Goal: Information Seeking & Learning: Understand process/instructions

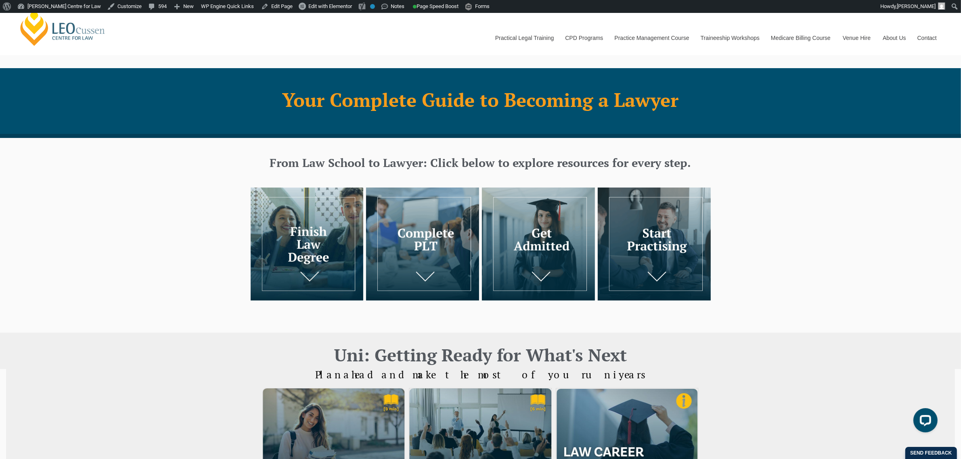
click at [633, 245] on img at bounding box center [654, 244] width 113 height 113
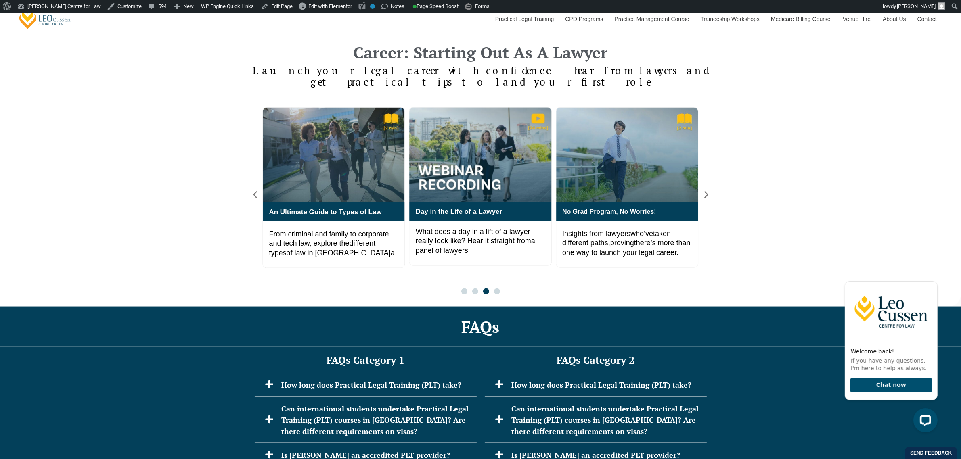
scroll to position [1314, 0]
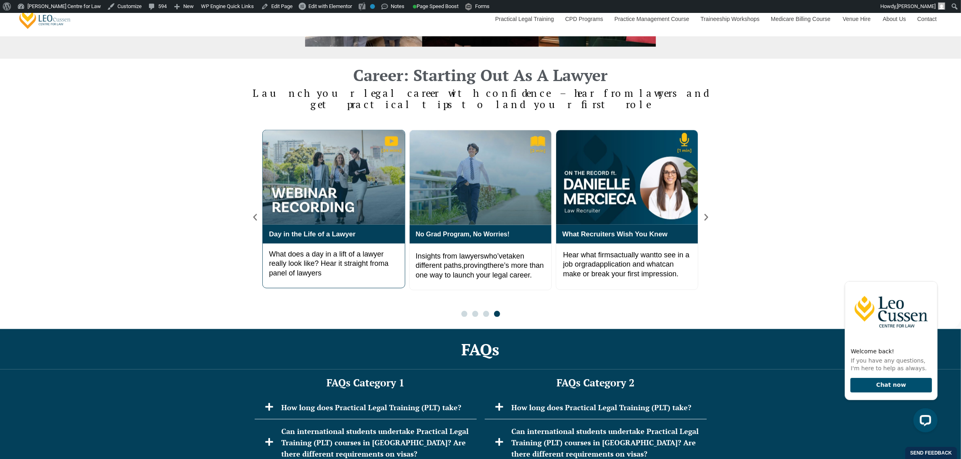
click at [319, 277] on div "What does a day in a lift of a lawyer really look like? Hear it straight from a…" at bounding box center [334, 266] width 142 height 44
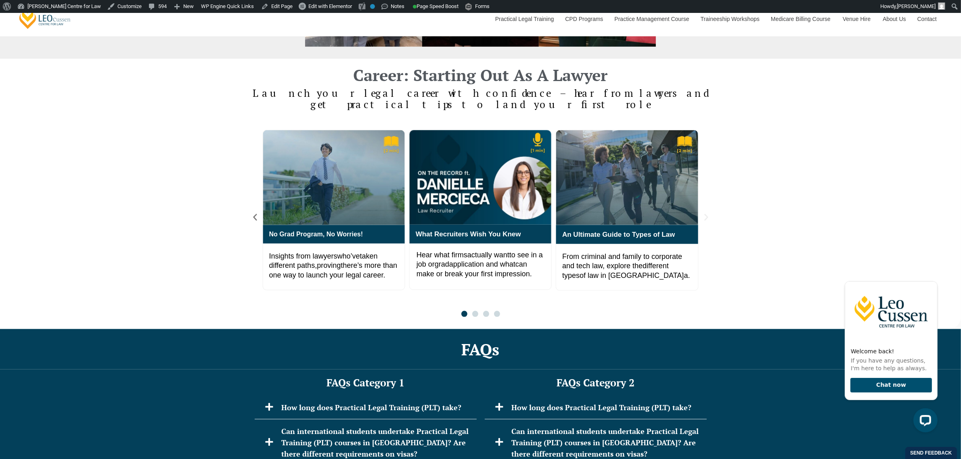
click at [706, 220] on icon "Next slide" at bounding box center [707, 217] width 4 height 7
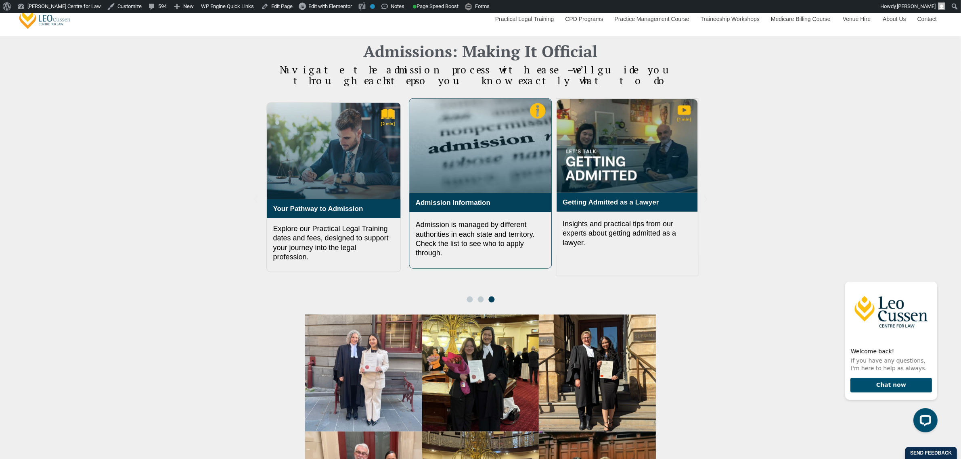
scroll to position [810, 0]
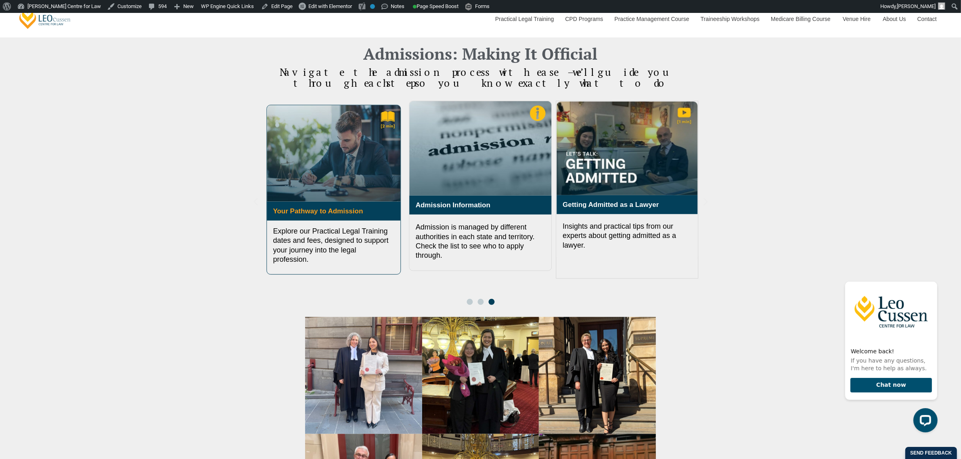
click at [310, 208] on link "Your Pathway to Admission" at bounding box center [318, 212] width 90 height 8
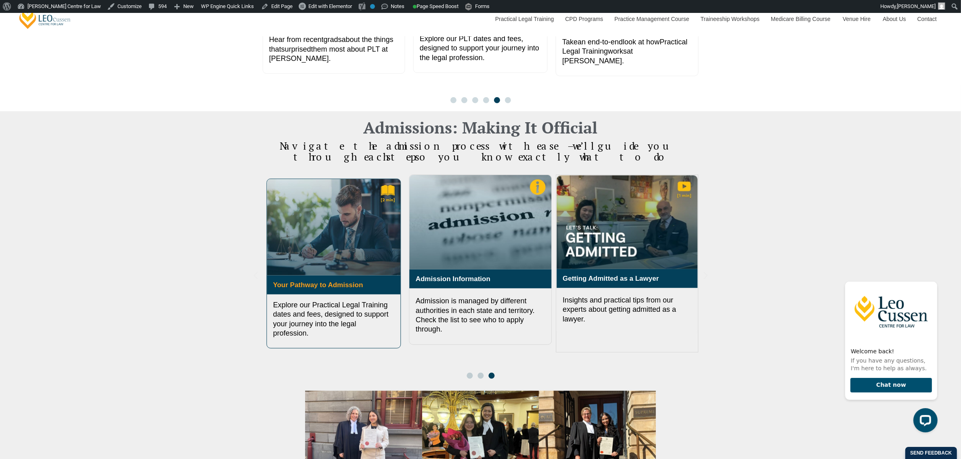
scroll to position [757, 0]
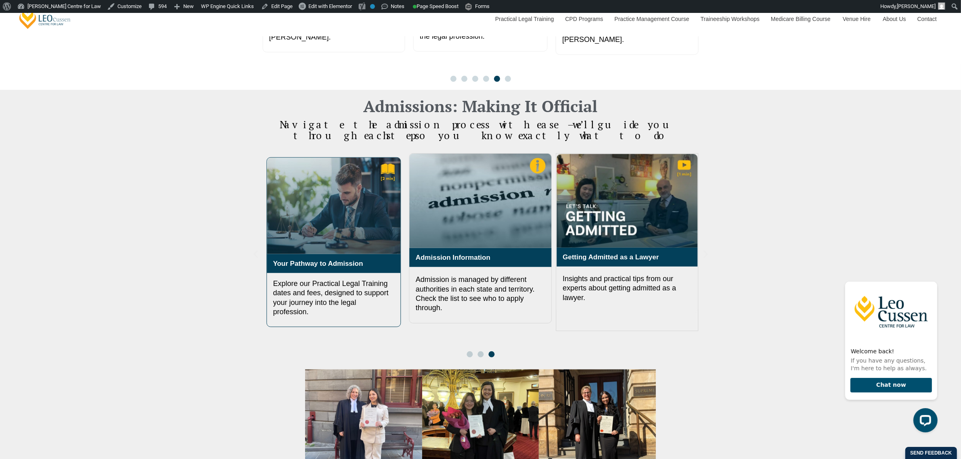
click at [310, 189] on img "3 / 3" at bounding box center [334, 206] width 134 height 96
click at [310, 212] on img "3 / 3" at bounding box center [334, 206] width 134 height 96
click at [476, 254] on link "Admission Information" at bounding box center [453, 258] width 75 height 8
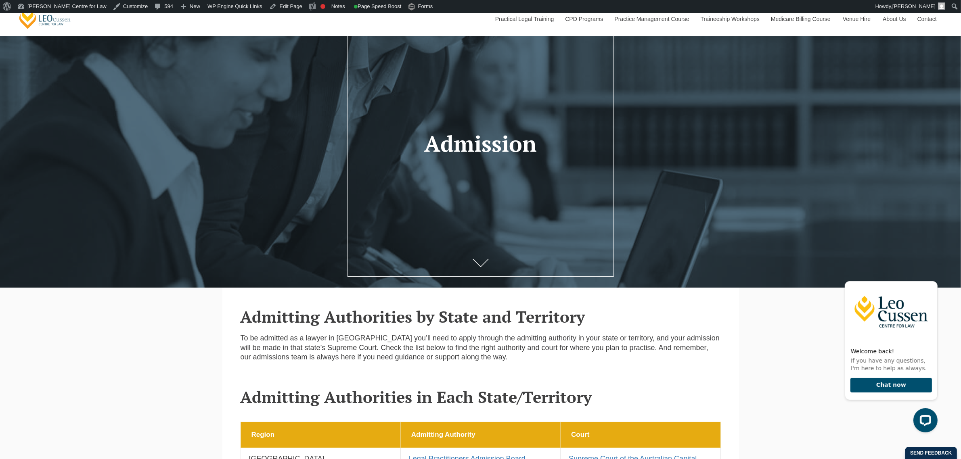
scroll to position [183, 0]
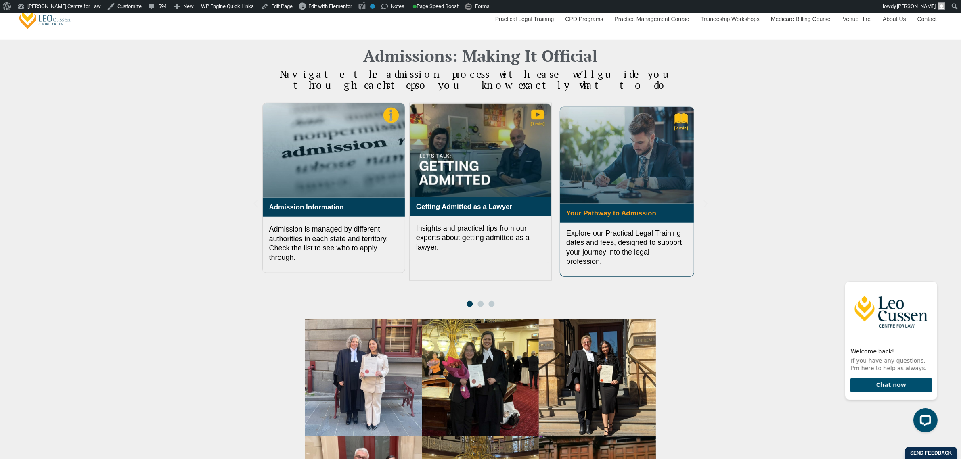
click at [619, 210] on link "Your Pathway to Admission" at bounding box center [611, 214] width 90 height 8
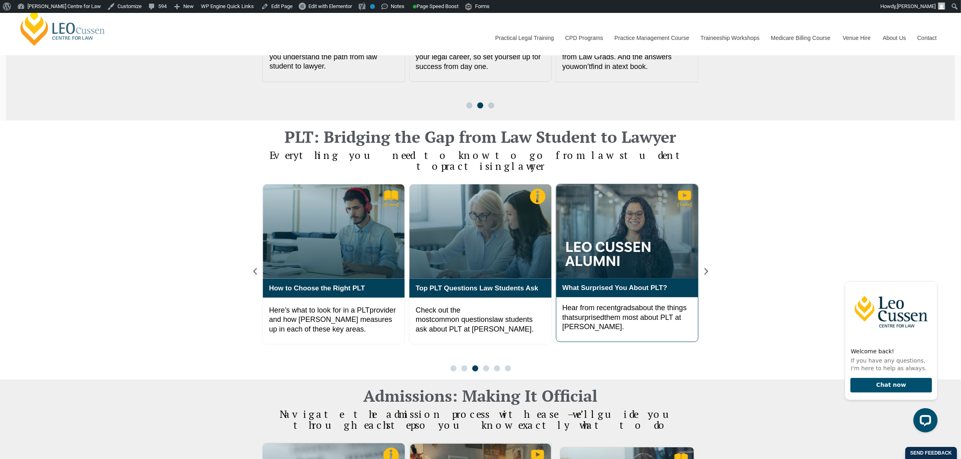
scroll to position [445, 0]
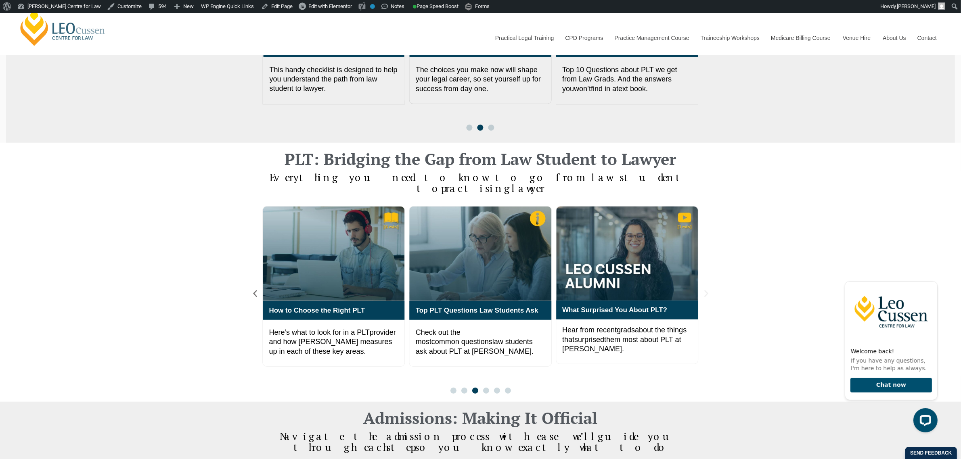
click at [707, 291] on icon "Next slide" at bounding box center [707, 294] width 4 height 7
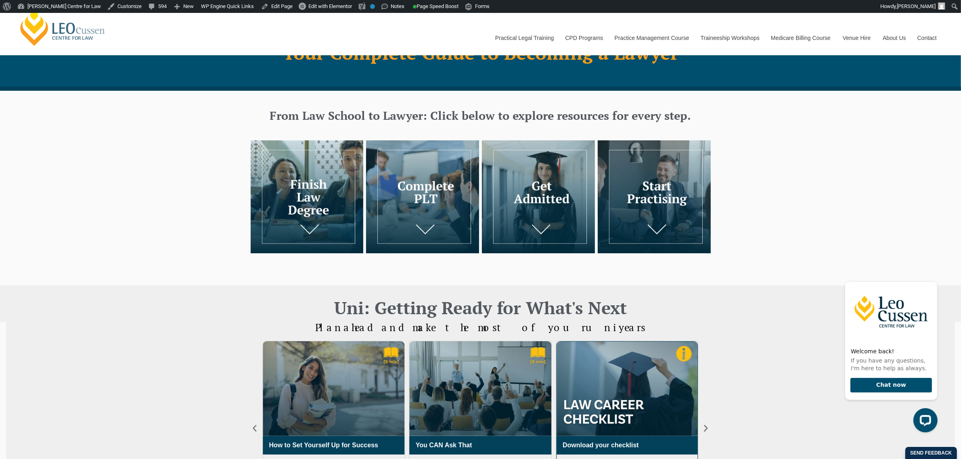
scroll to position [41, 0]
